Goal: Navigation & Orientation: Find specific page/section

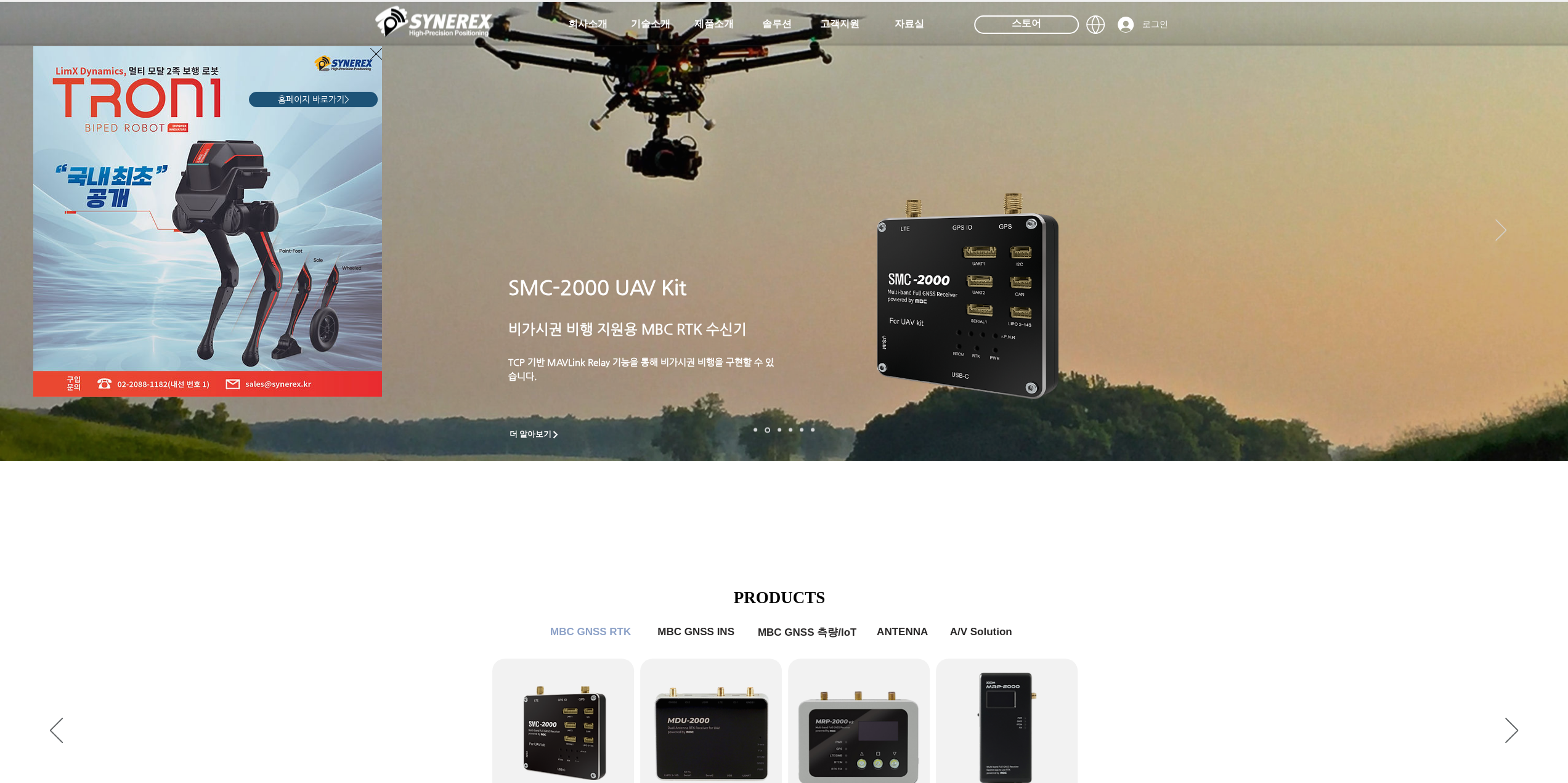
click at [322, 98] on span "홈페이지 바로가기>" at bounding box center [313, 100] width 71 height 12
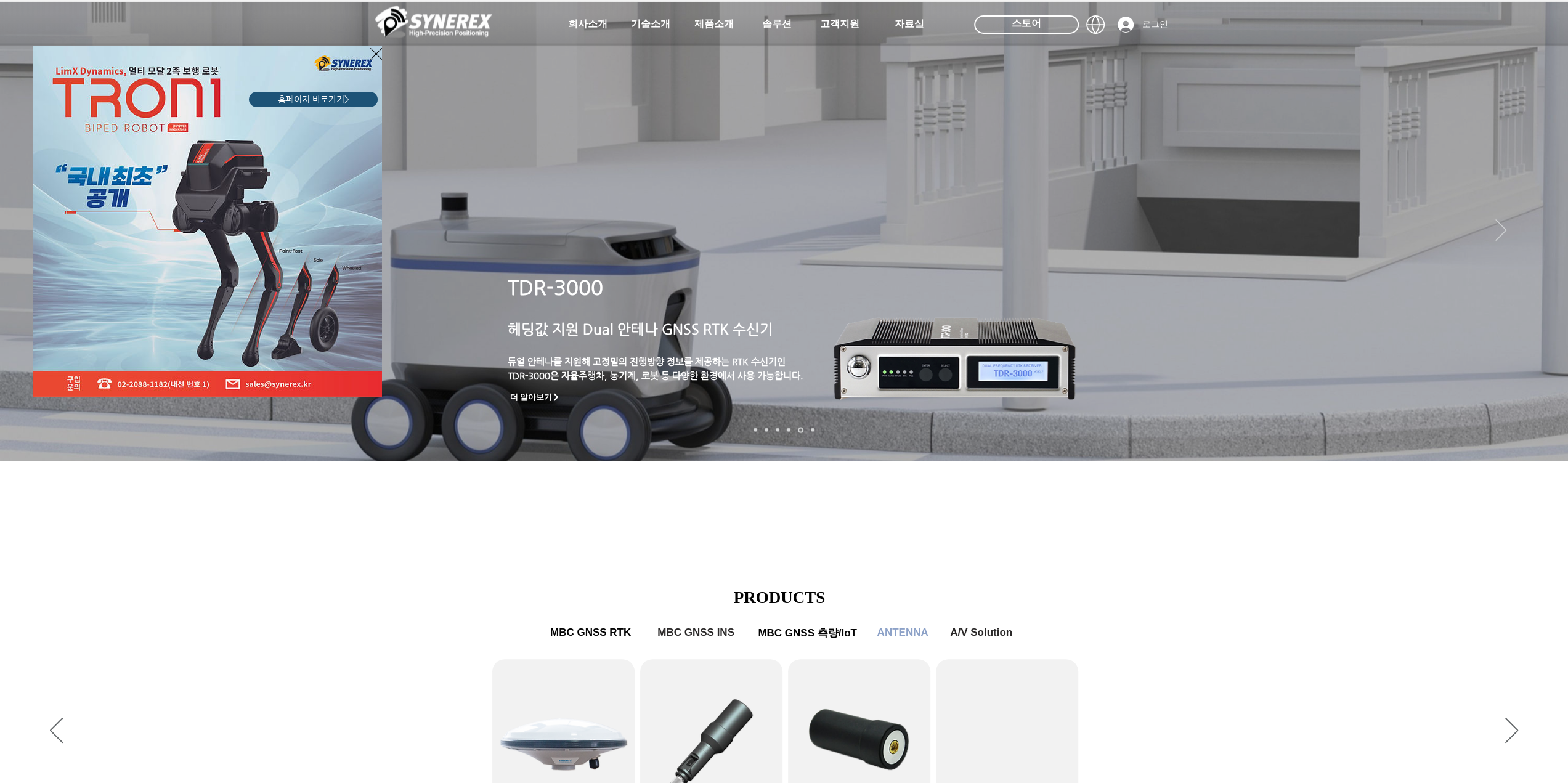
click at [709, 30] on div "LimX Dinamics" at bounding box center [784, 391] width 1568 height 783
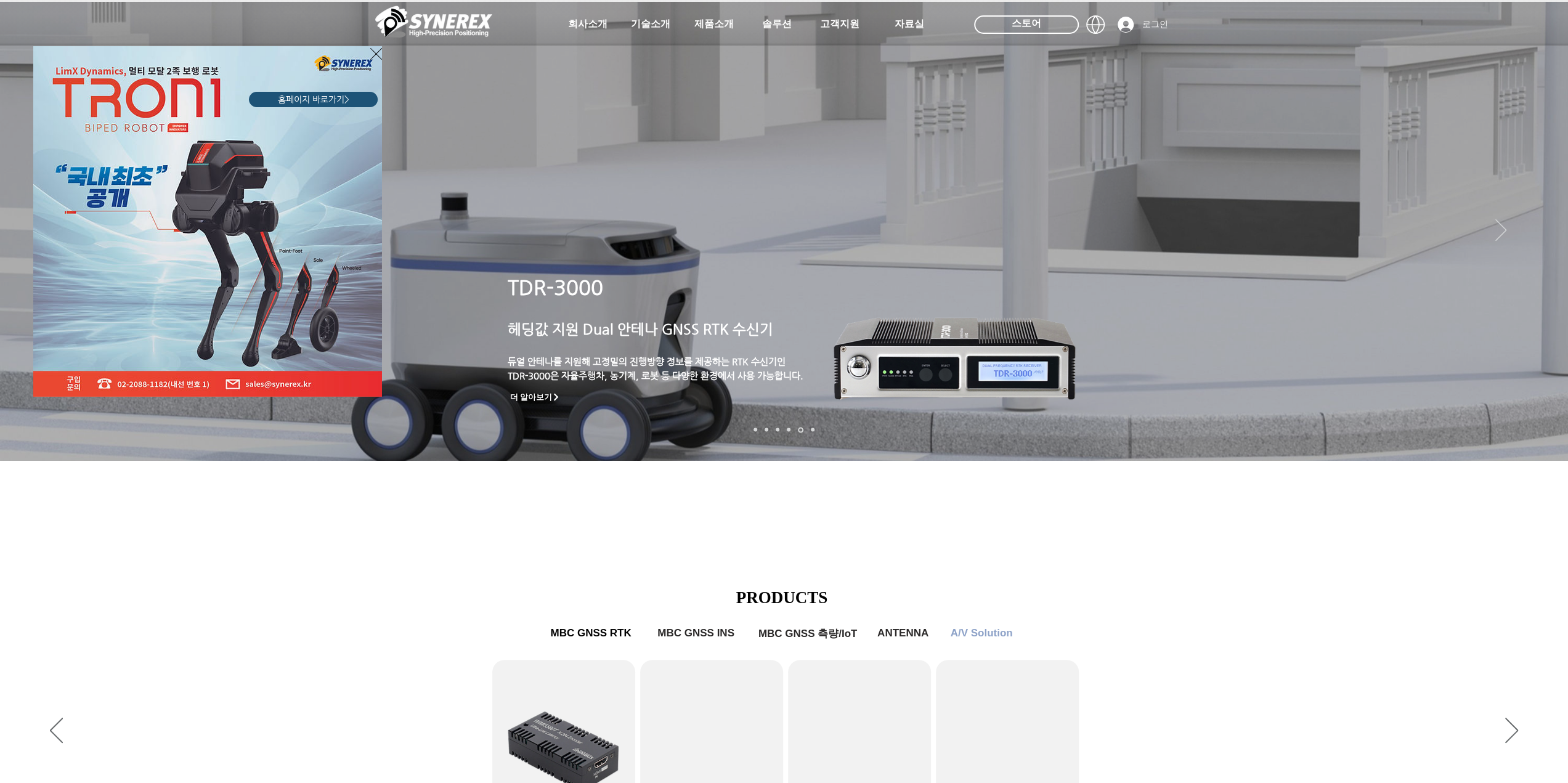
click at [721, 20] on div "LimX Dinamics" at bounding box center [784, 391] width 1568 height 783
click at [377, 52] on icon "사이트로 돌아가기" at bounding box center [376, 54] width 12 height 16
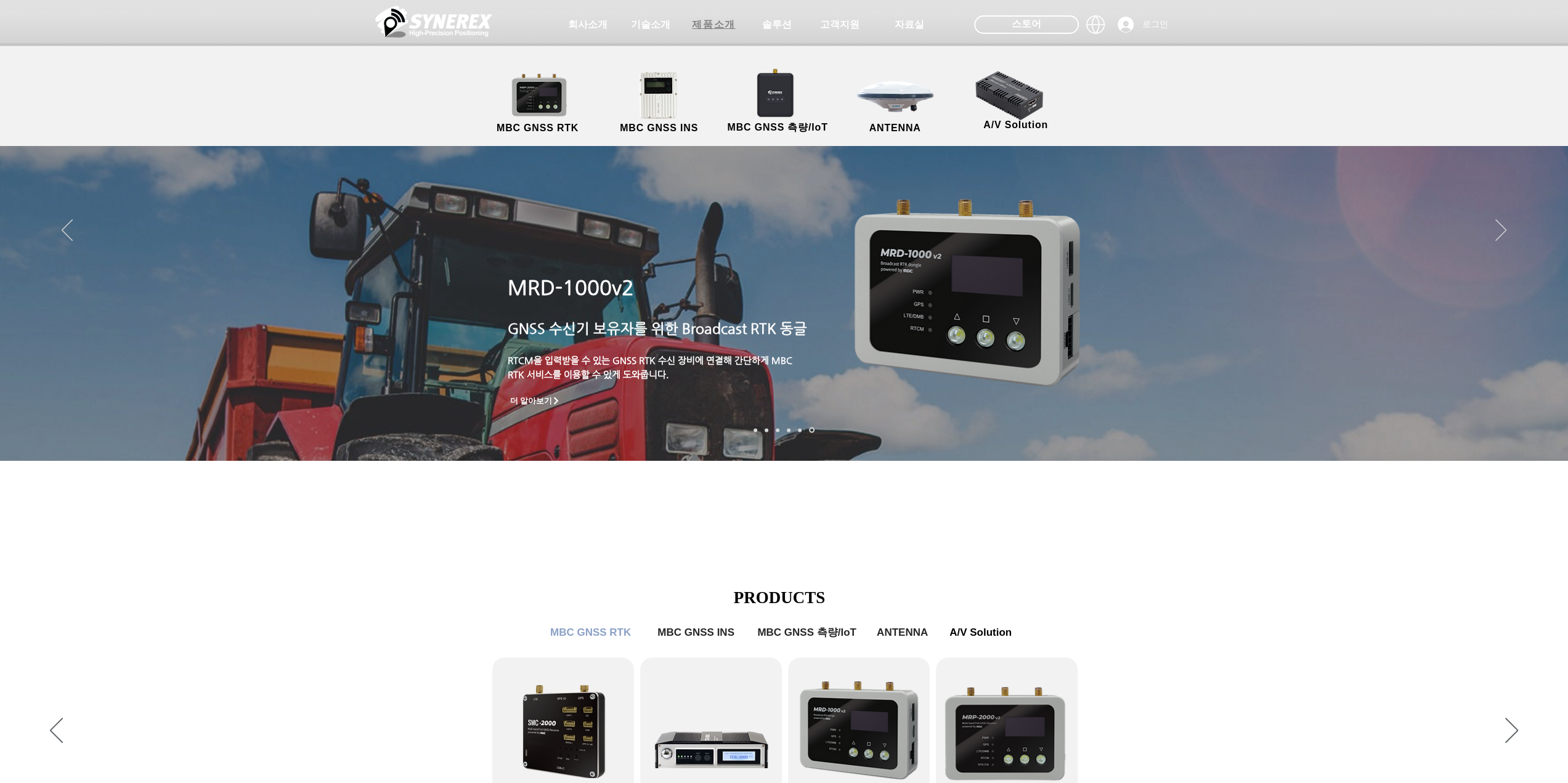
click at [706, 32] on span "제품소개" at bounding box center [713, 25] width 62 height 25
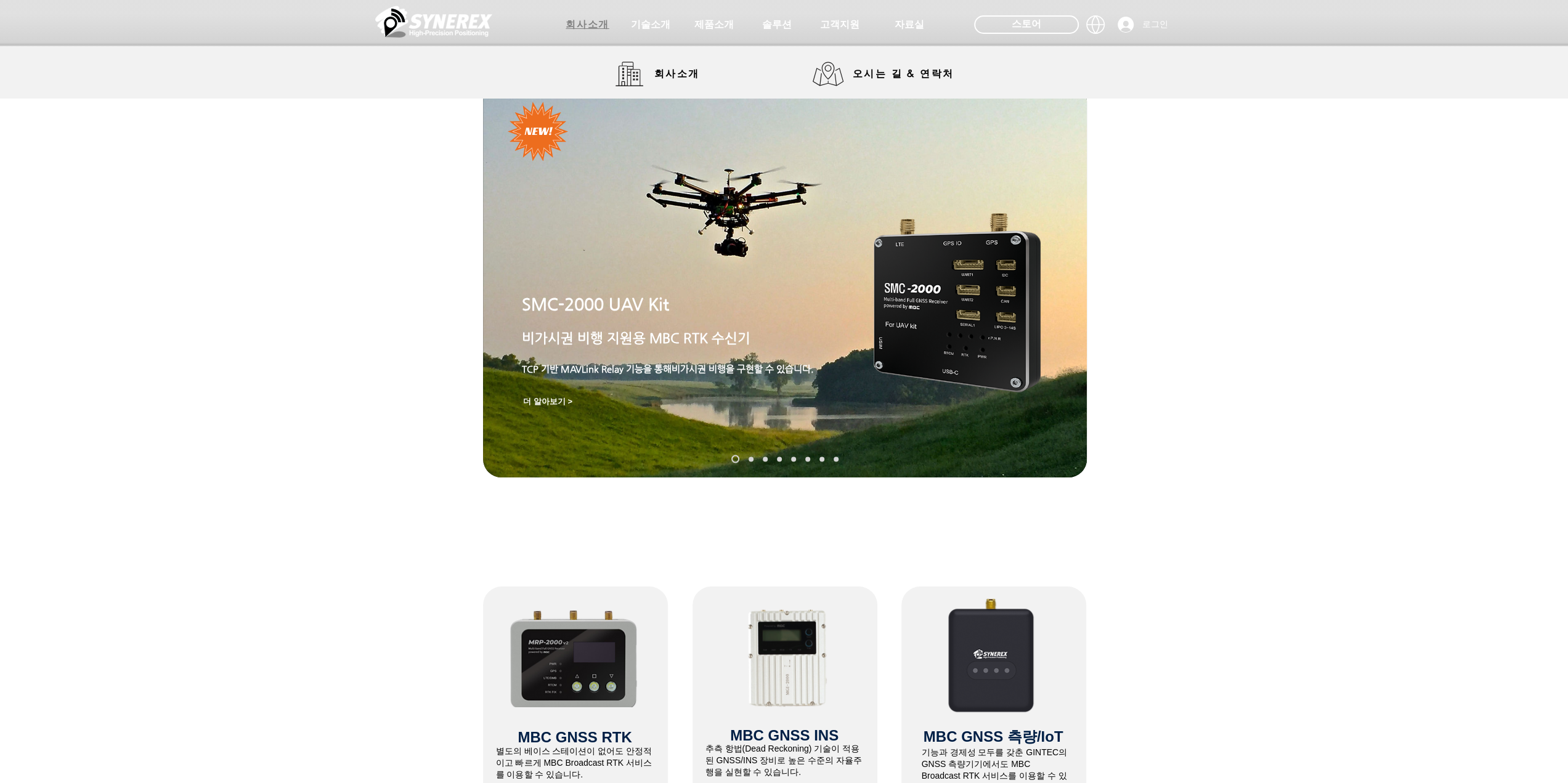
click at [584, 29] on span "회사소개" at bounding box center [587, 25] width 43 height 13
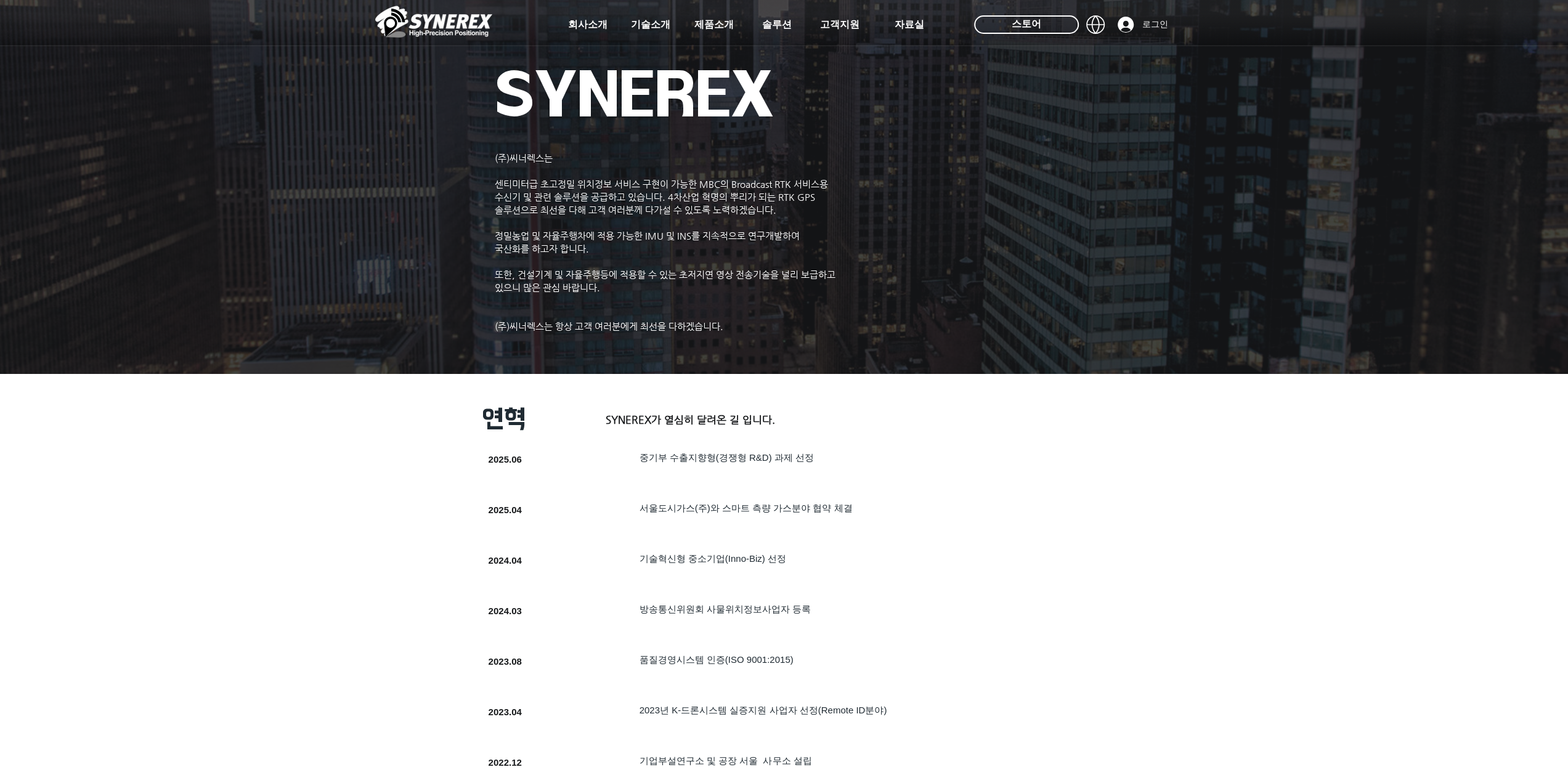
click at [423, 21] on img at bounding box center [433, 21] width 117 height 37
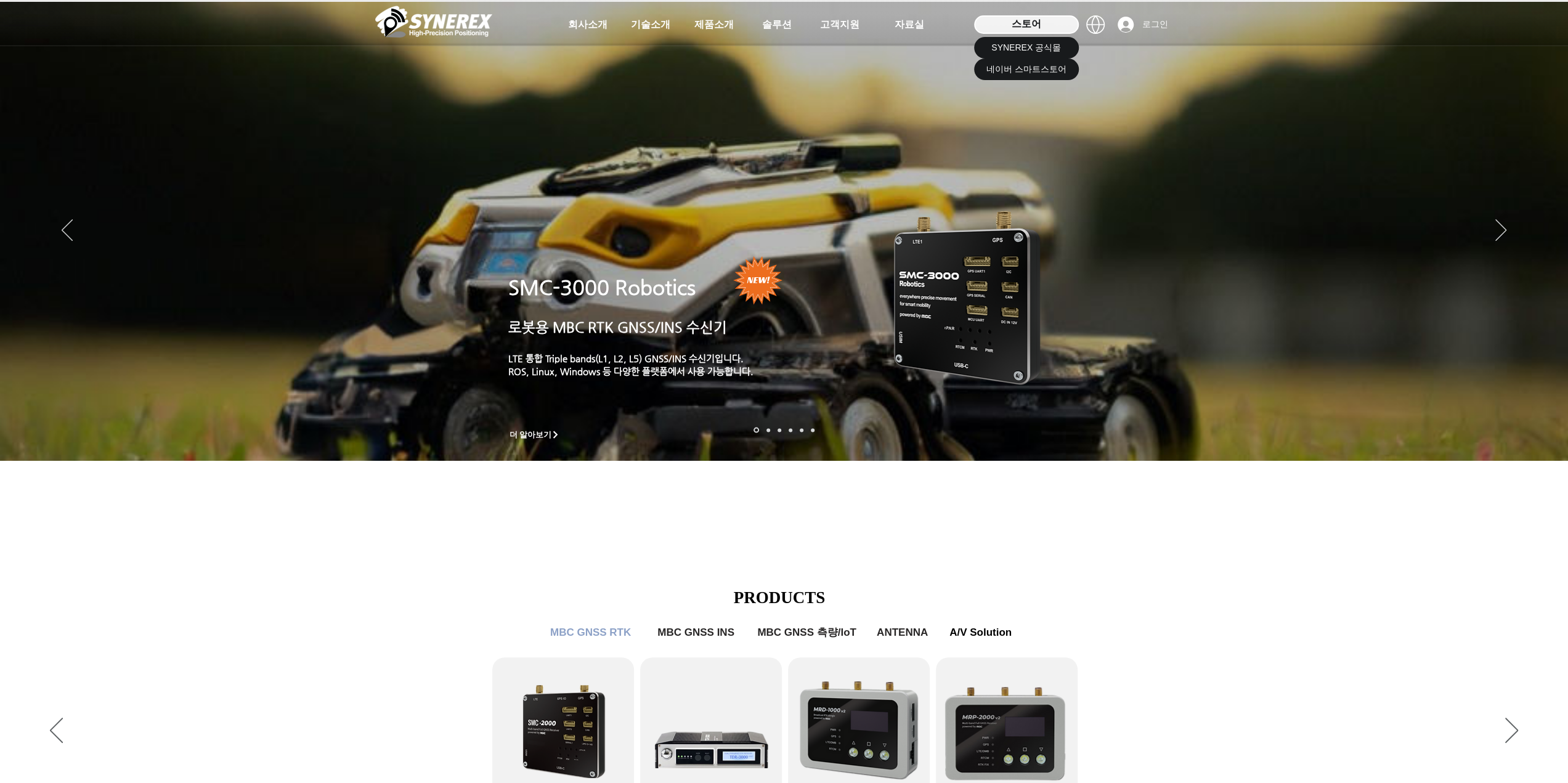
click at [1046, 28] on div "스토어" at bounding box center [1026, 25] width 105 height 19
click at [1041, 43] on span "SYNEREX 공식몰" at bounding box center [1026, 48] width 70 height 12
